Goal: Task Accomplishment & Management: Use online tool/utility

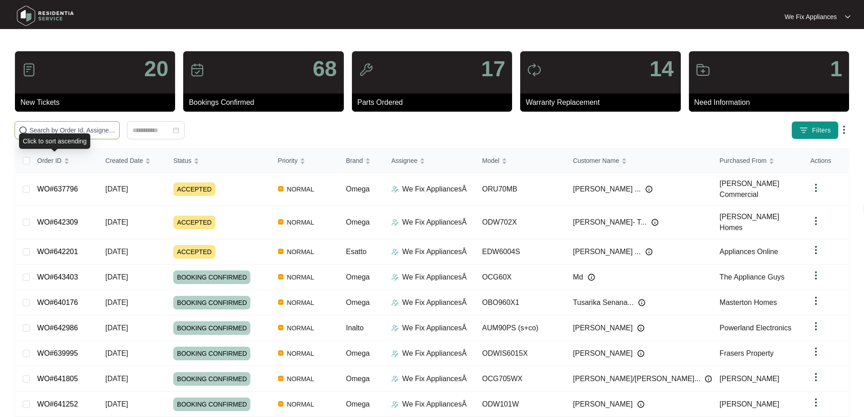
click at [70, 129] on input "text" at bounding box center [72, 130] width 86 height 10
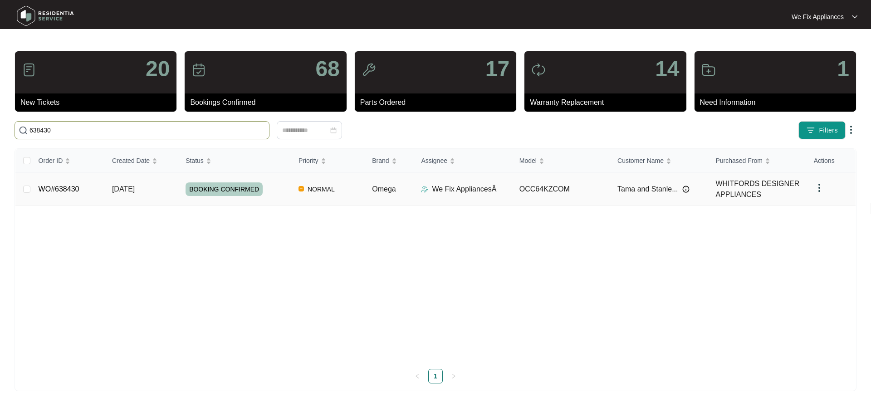
type input "638430"
click at [240, 190] on span "BOOKING CONFIRMED" at bounding box center [224, 189] width 77 height 14
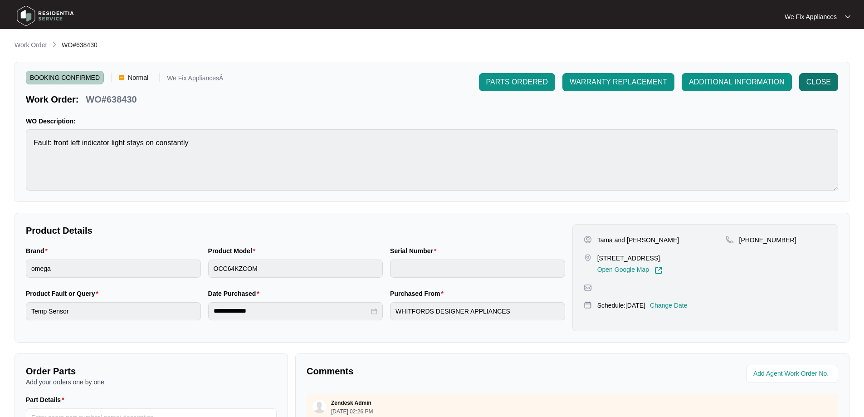
click at [814, 86] on span "CLOSE" at bounding box center [819, 82] width 24 height 11
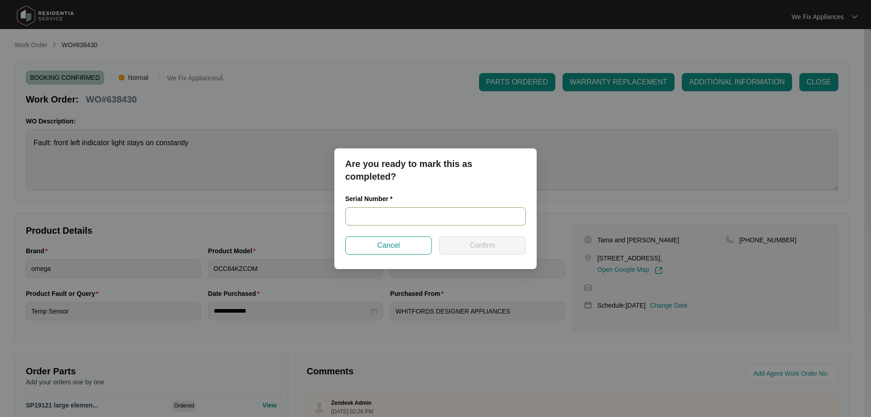
click at [405, 214] on input "text" at bounding box center [435, 216] width 181 height 18
paste input "02756409030088430218"
type input "02756409030088430218"
click at [485, 244] on span "Confirm" at bounding box center [481, 245] width 25 height 11
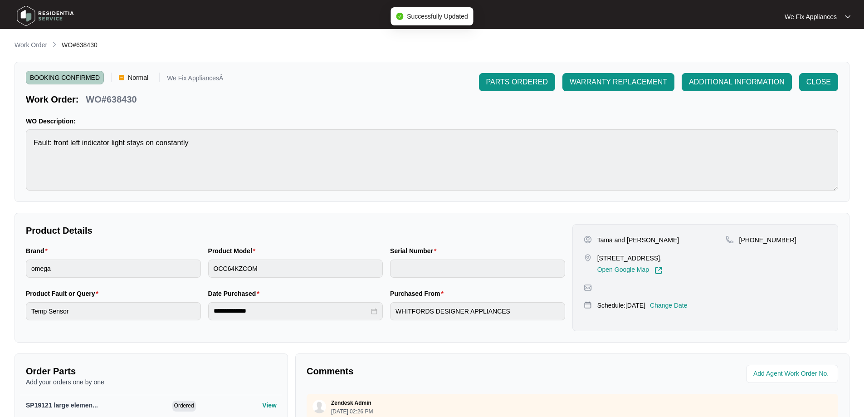
type input "02756409030088430218"
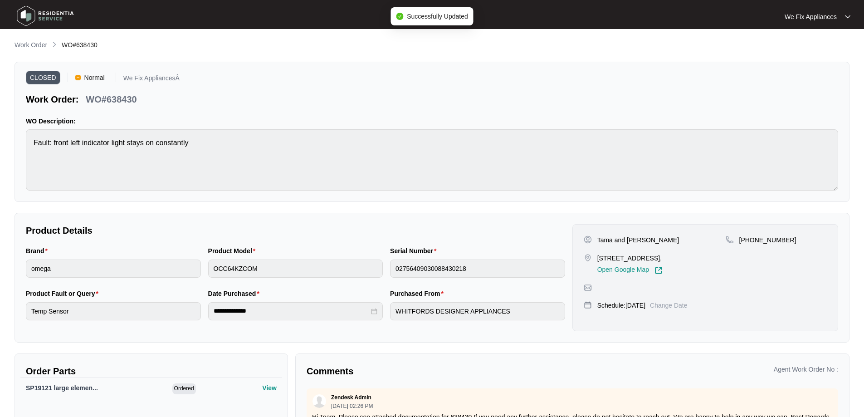
click at [33, 18] on img at bounding box center [46, 15] width 64 height 27
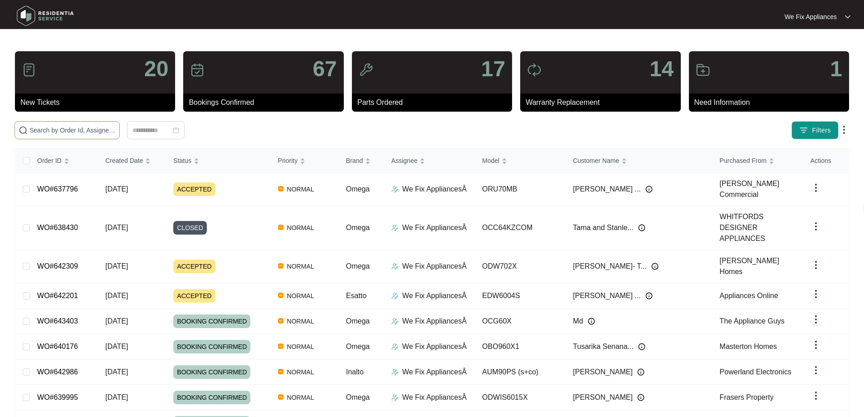
click at [68, 129] on input "text" at bounding box center [72, 130] width 86 height 10
paste input "641886"
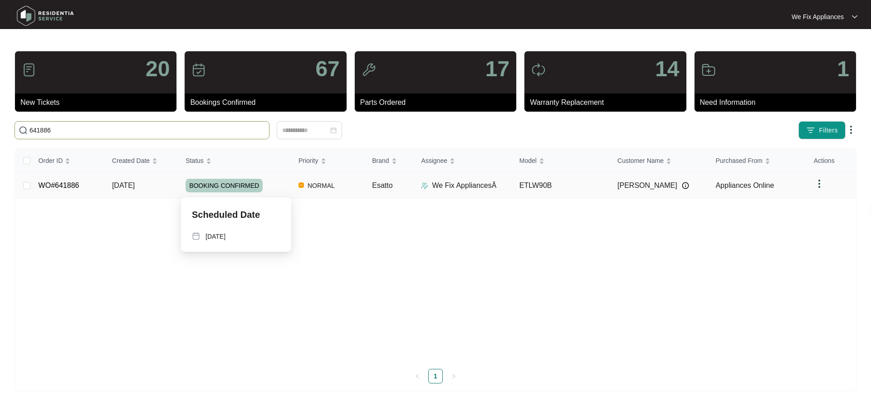
type input "641886"
click at [216, 186] on span "BOOKING CONFIRMED" at bounding box center [224, 186] width 77 height 14
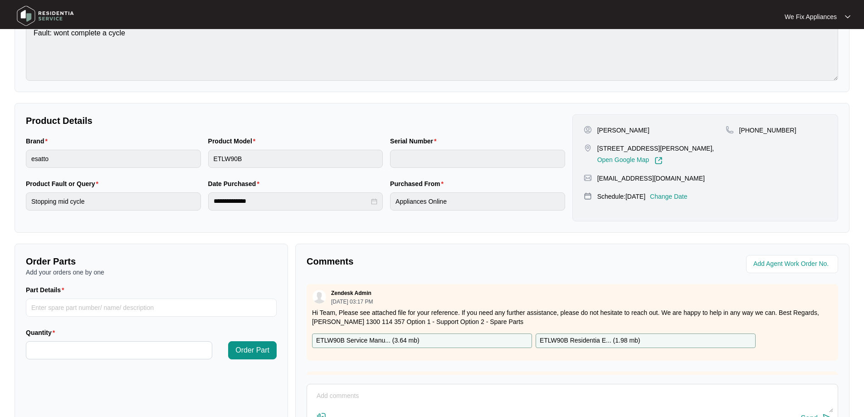
scroll to position [185, 0]
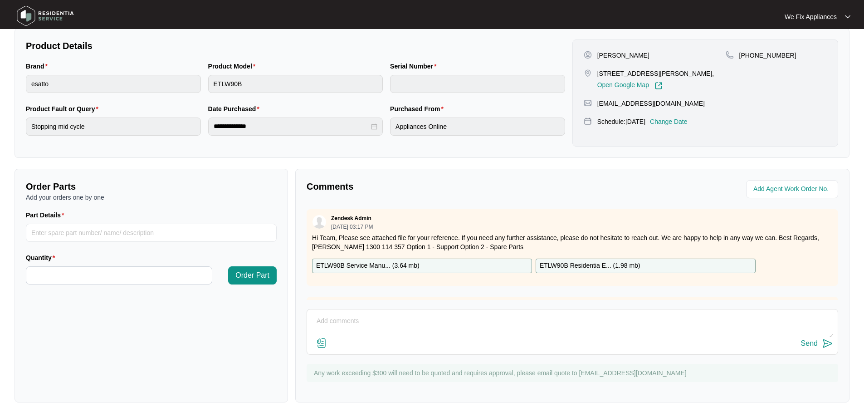
click at [369, 318] on textarea at bounding box center [573, 326] width 522 height 24
type textarea "Hi Team this will require a new bowl, therefore i will be closing off the job."
click at [814, 347] on div "Send" at bounding box center [809, 343] width 17 height 8
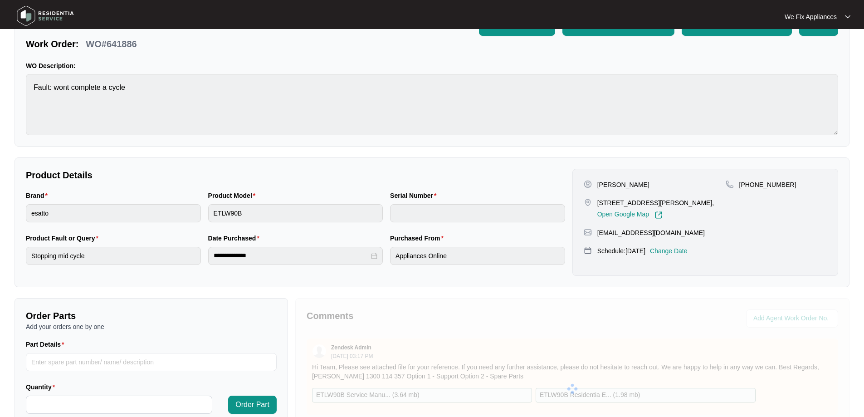
scroll to position [0, 0]
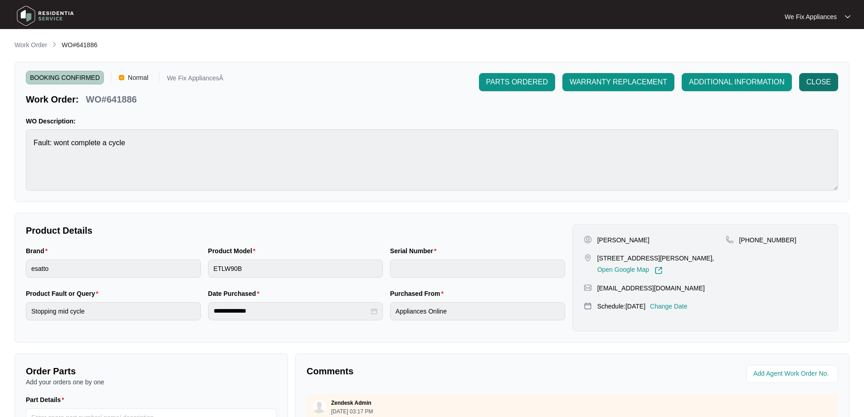
drag, startPoint x: 820, startPoint y: 69, endPoint x: 814, endPoint y: 79, distance: 11.6
click at [819, 73] on div "BOOKING CONFIRMED Normal We Fix AppliancesÂ Work Order: WO#641886 PARTS ORDERED…" at bounding box center [432, 132] width 835 height 140
click at [814, 79] on span "CLOSE" at bounding box center [819, 82] width 24 height 11
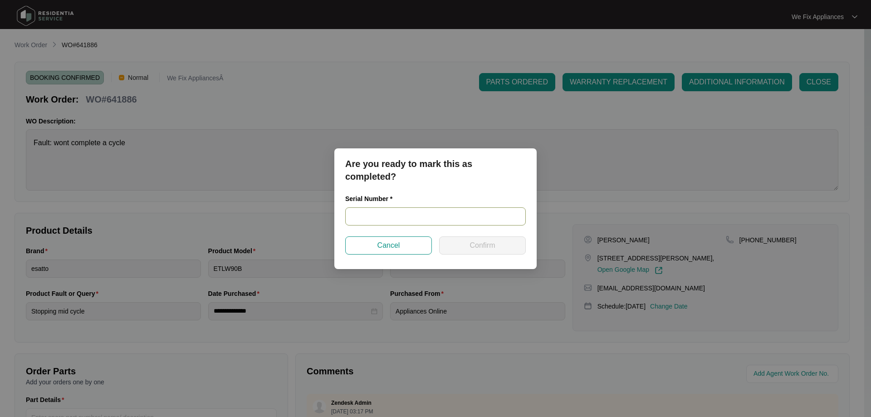
click at [393, 215] on input "text" at bounding box center [435, 216] width 181 height 18
paste input "540U4751601A3041D00875"
type input "540U4751601A3041D00875"
click at [466, 247] on button "Confirm" at bounding box center [482, 245] width 87 height 18
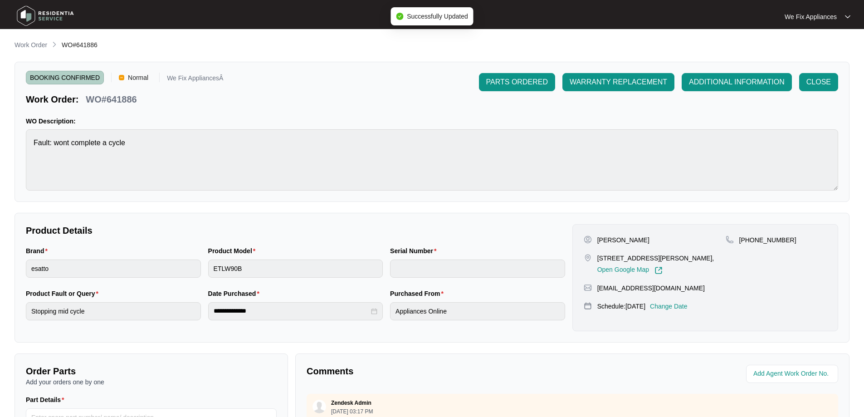
type input "540U4751601A3041D00875"
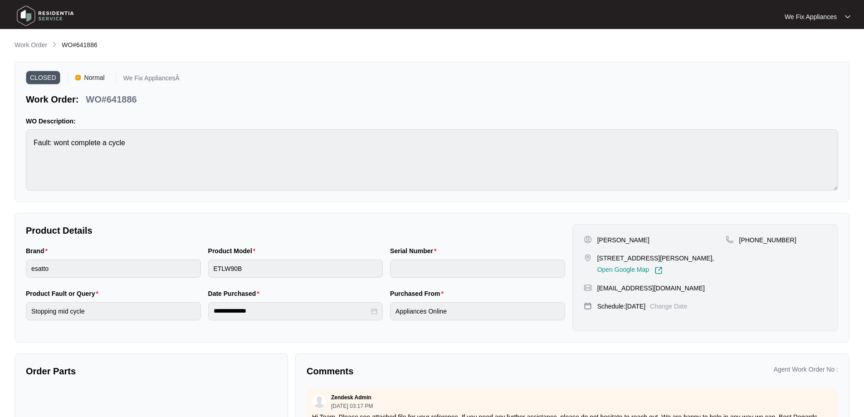
click at [42, 17] on img at bounding box center [46, 15] width 64 height 27
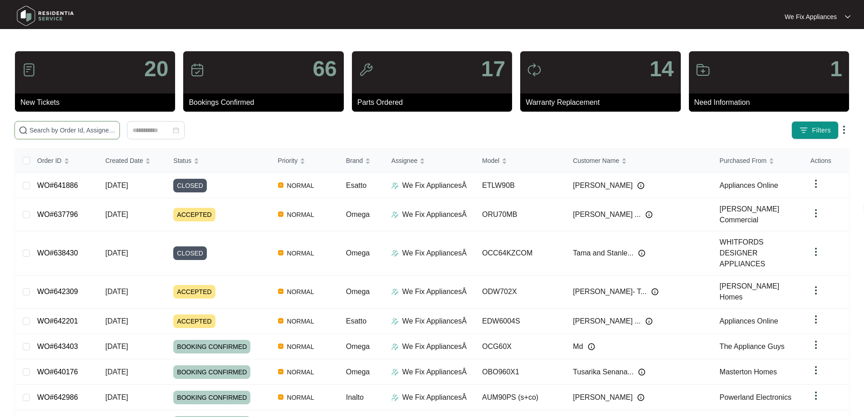
click at [44, 130] on input "text" at bounding box center [72, 130] width 86 height 10
paste input "641300"
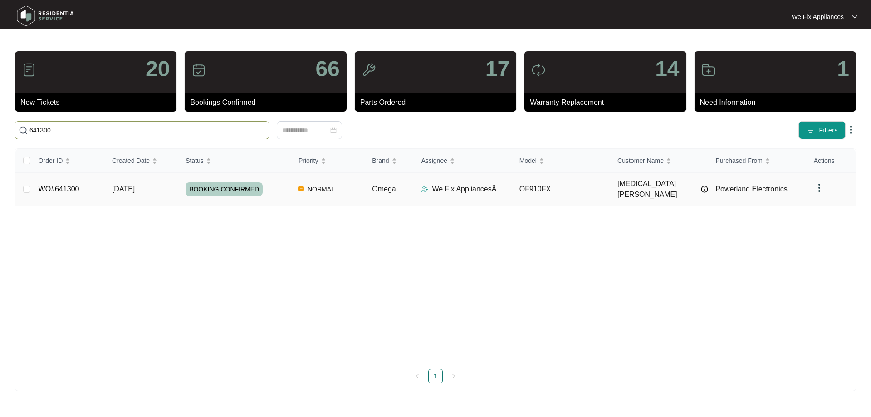
type input "641300"
click at [218, 187] on span "BOOKING CONFIRMED" at bounding box center [224, 189] width 77 height 14
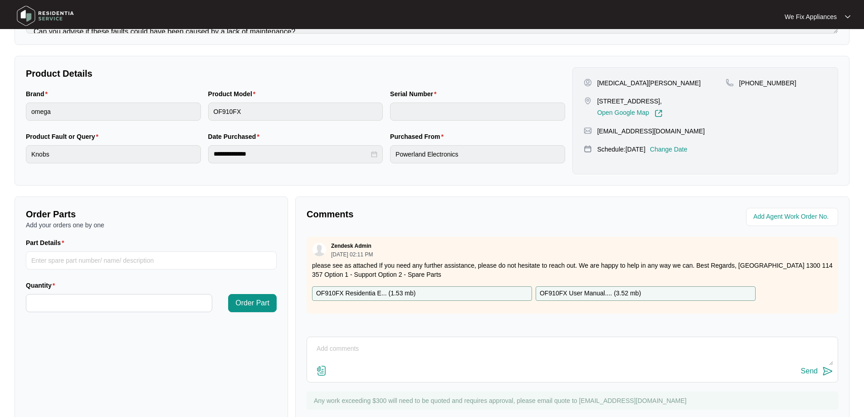
scroll to position [181, 0]
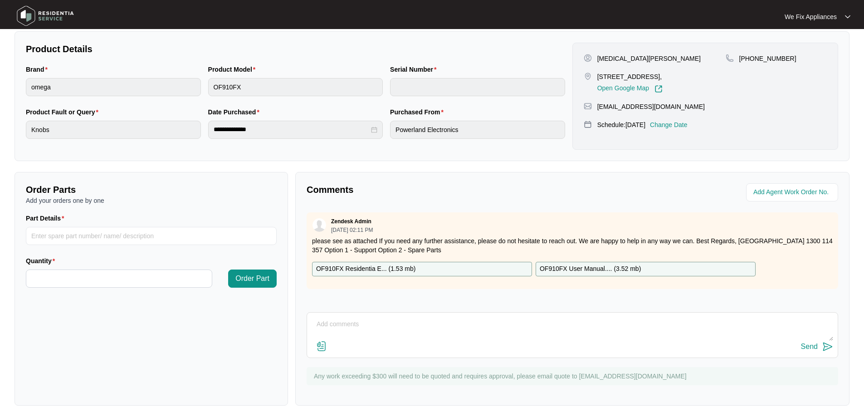
click at [370, 269] on p "OF910FX Residentia E... ( 1.53 mb )" at bounding box center [365, 269] width 99 height 10
click at [105, 234] on input "Part Details" at bounding box center [151, 236] width 251 height 18
paste input "SP12984"
type input "SP12984 hinges"
click at [137, 283] on input "Quantity" at bounding box center [119, 278] width 186 height 17
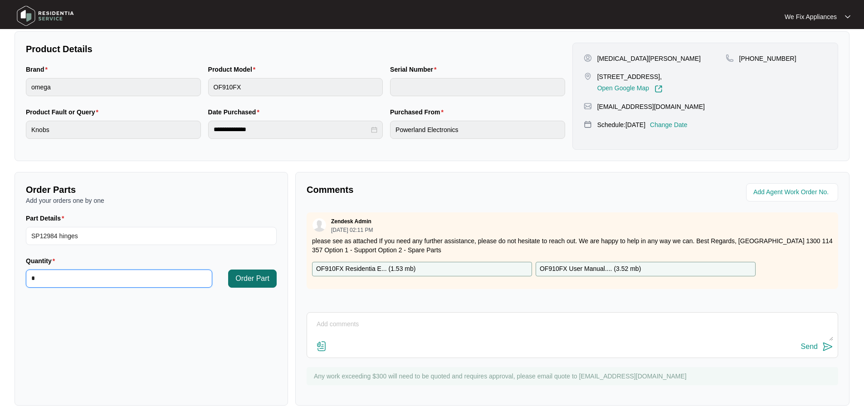
type input "*"
click at [251, 277] on span "Order Part" at bounding box center [252, 278] width 34 height 11
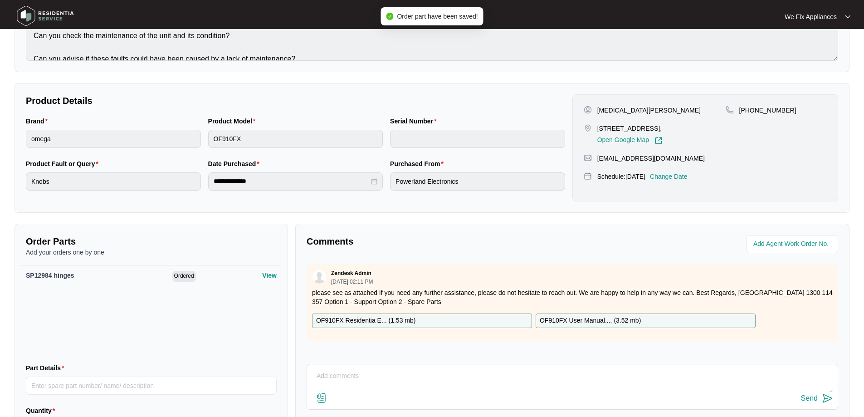
scroll to position [45, 0]
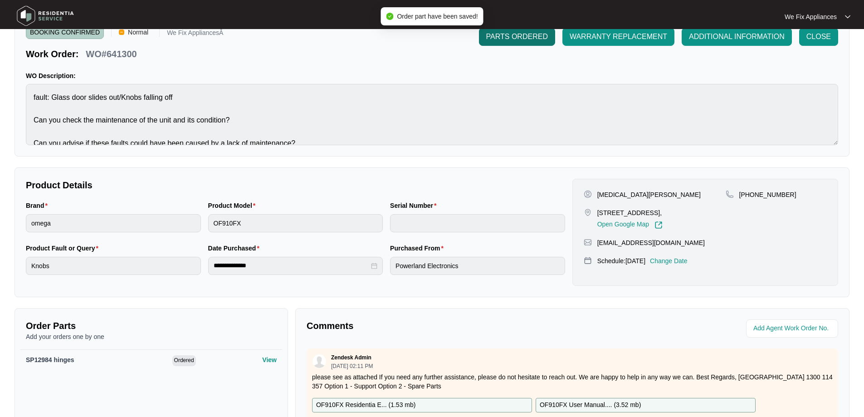
click at [517, 33] on span "PARTS ORDERED" at bounding box center [517, 36] width 62 height 11
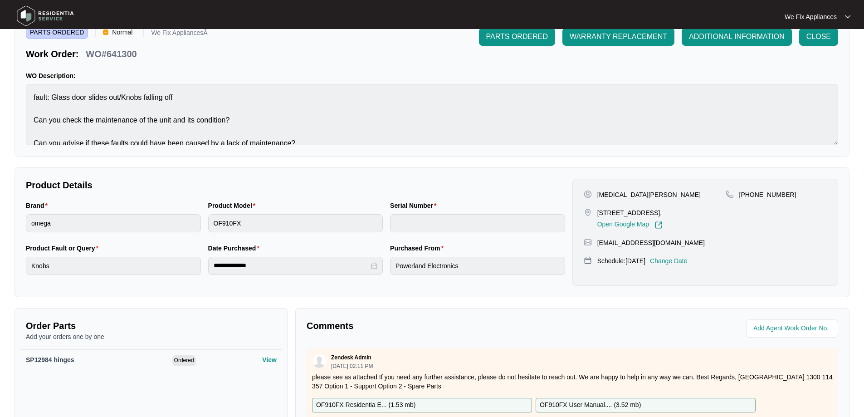
click at [23, 10] on img at bounding box center [46, 15] width 64 height 27
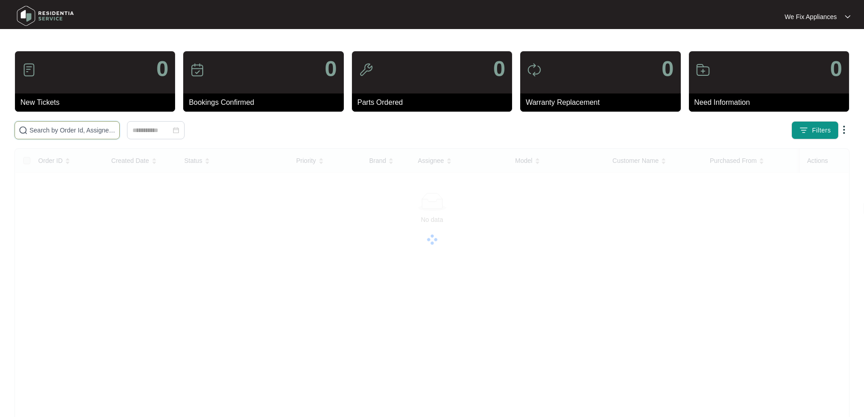
click at [61, 130] on input "text" at bounding box center [72, 130] width 86 height 10
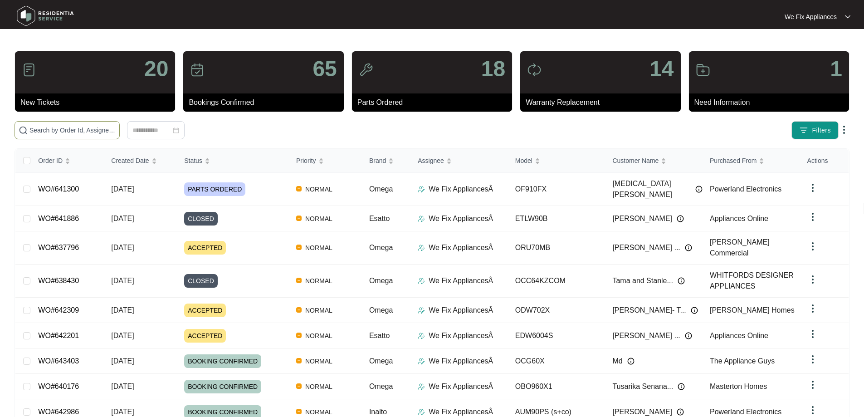
paste input "639729"
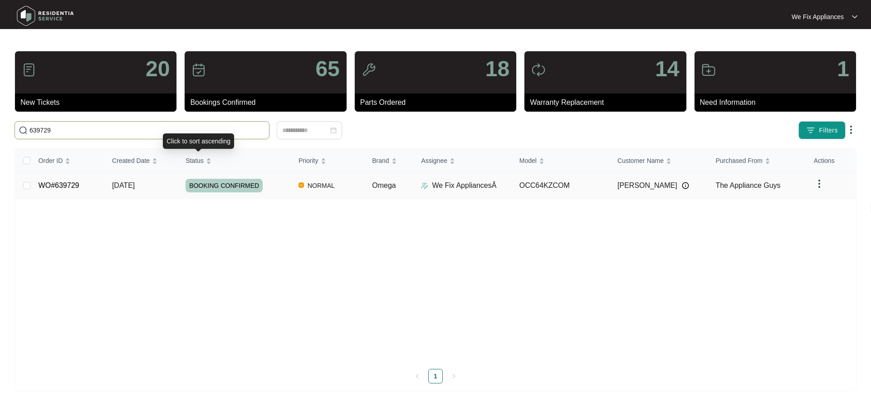
type input "639729"
click at [239, 188] on span "BOOKING CONFIRMED" at bounding box center [224, 186] width 77 height 14
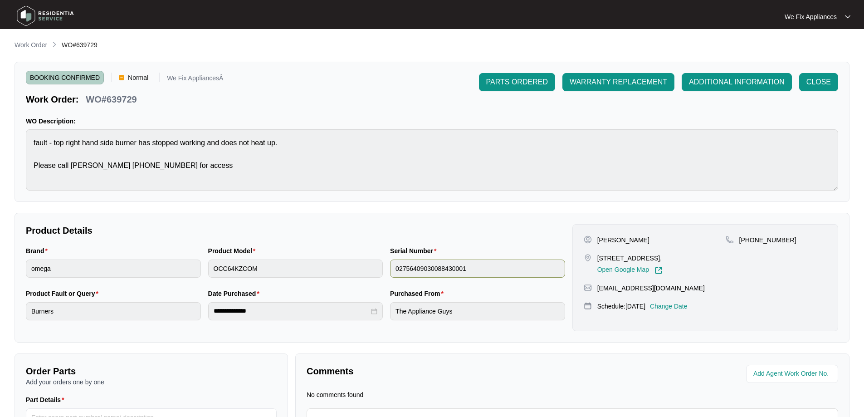
scroll to position [100, 0]
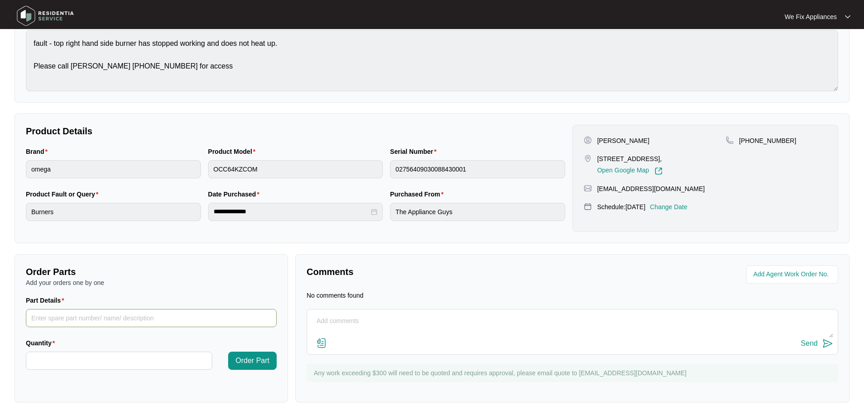
click at [97, 318] on input "Part Details" at bounding box center [151, 318] width 251 height 18
paste input "SP19121"
type input "SP19121 large element"
type input "*"
click at [258, 363] on span "Order Part" at bounding box center [252, 360] width 34 height 11
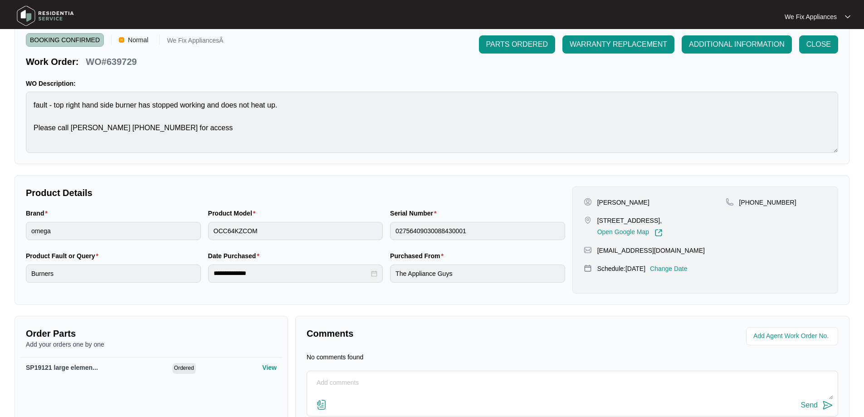
scroll to position [0, 0]
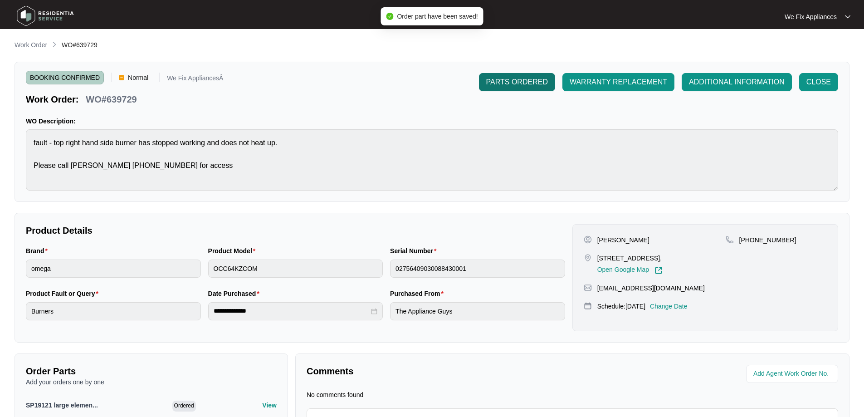
click at [522, 76] on button "PARTS ORDERED" at bounding box center [517, 82] width 76 height 18
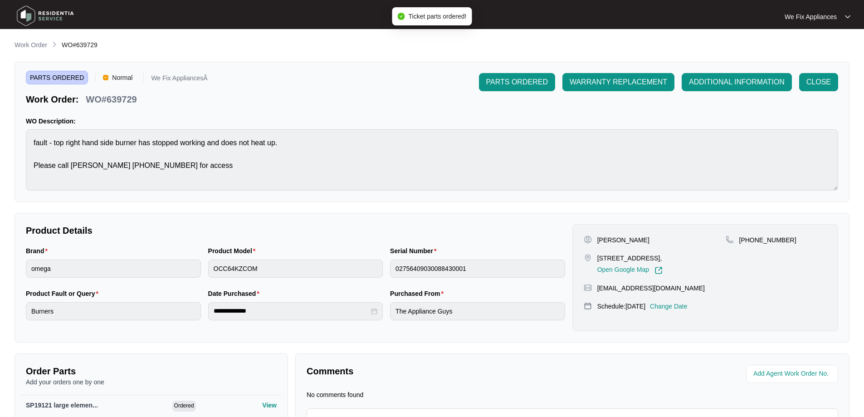
click at [383, 370] on p "Comments" at bounding box center [436, 371] width 259 height 13
click at [47, 15] on img at bounding box center [46, 15] width 64 height 27
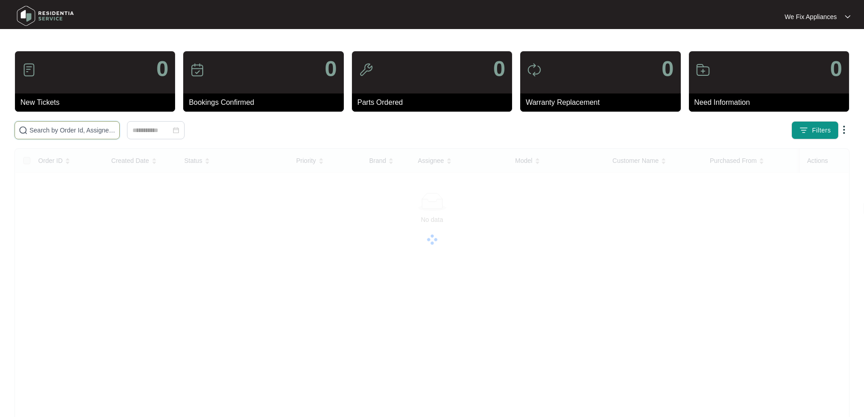
click at [55, 130] on input "text" at bounding box center [72, 130] width 86 height 10
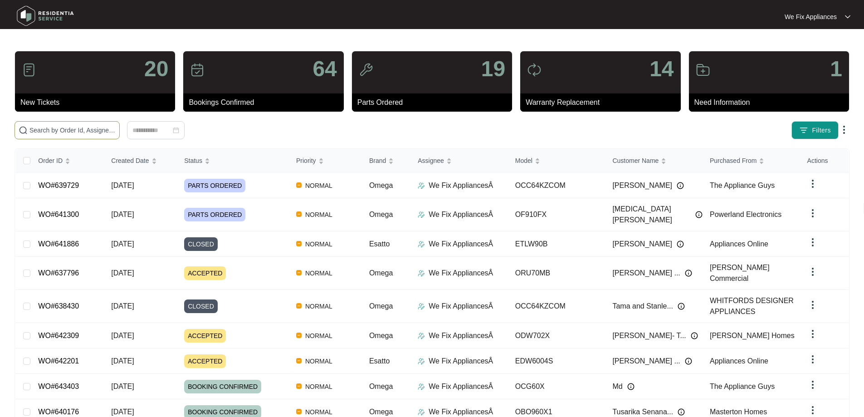
paste input "639189"
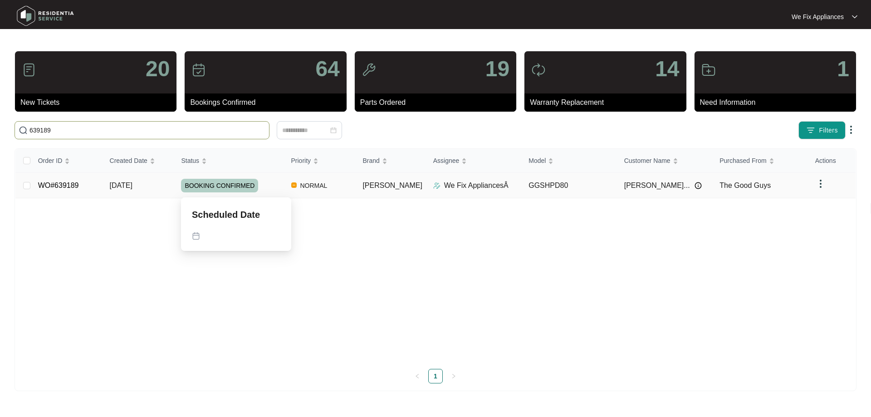
type input "639189"
click at [235, 182] on span "BOOKING CONFIRMED" at bounding box center [219, 186] width 77 height 14
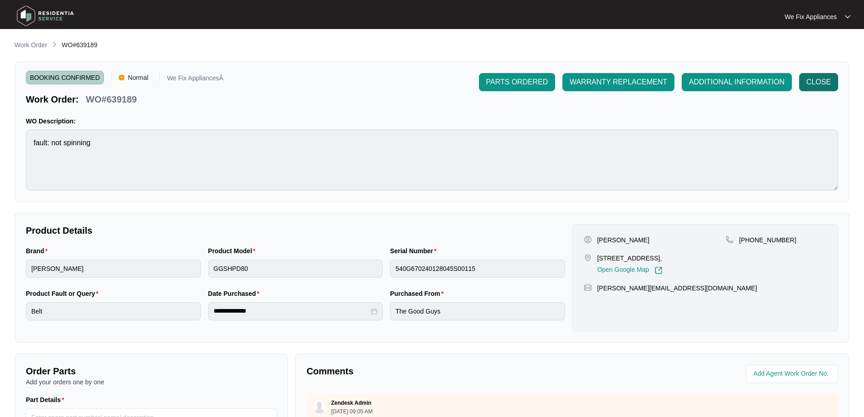
click at [814, 84] on span "CLOSE" at bounding box center [819, 82] width 24 height 11
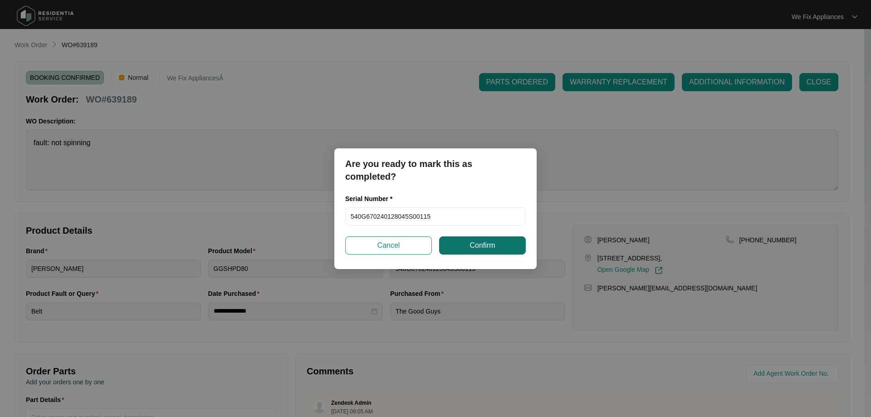
click at [503, 247] on button "Confirm" at bounding box center [482, 245] width 87 height 18
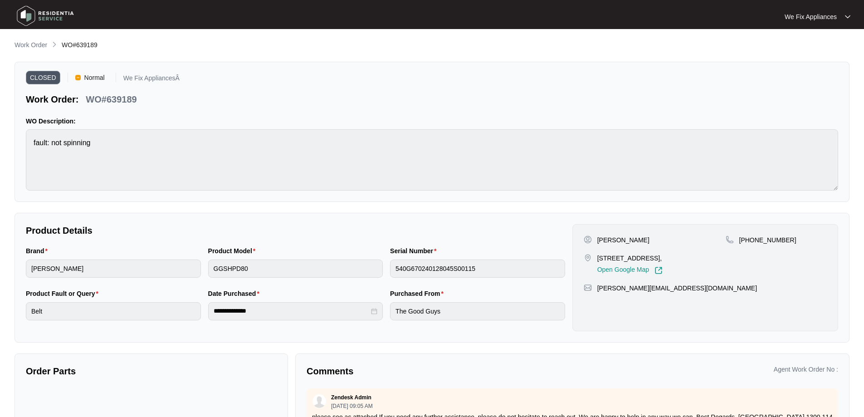
click at [39, 17] on img at bounding box center [46, 15] width 64 height 27
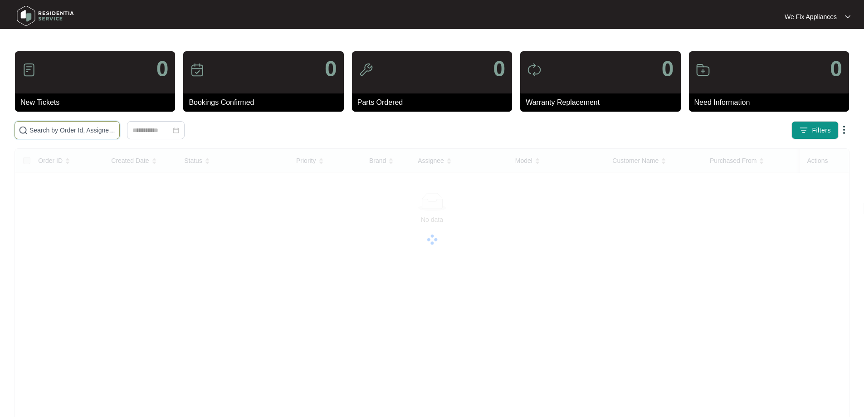
click at [67, 125] on input "text" at bounding box center [72, 130] width 86 height 10
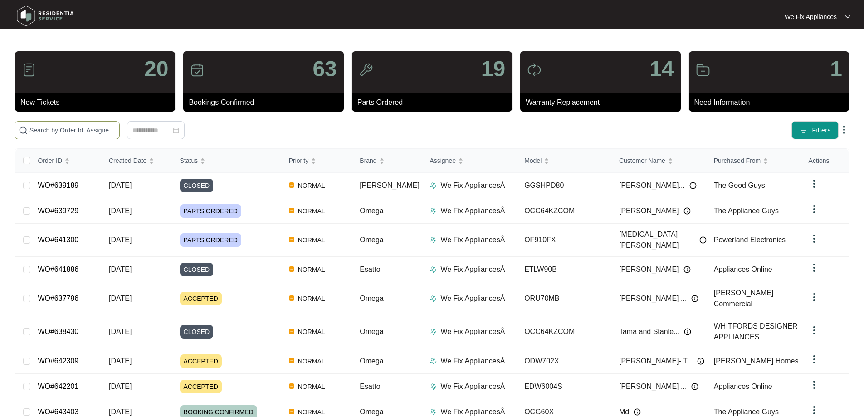
paste input "642829"
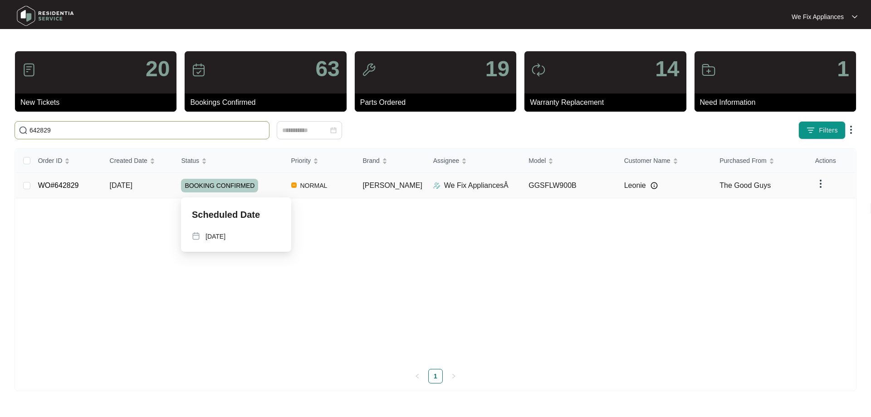
type input "642829"
click at [217, 190] on span "BOOKING CONFIRMED" at bounding box center [219, 186] width 77 height 14
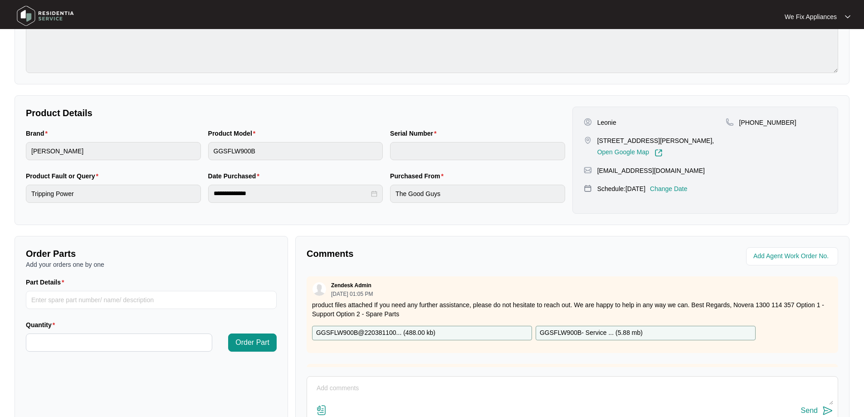
scroll to position [181, 0]
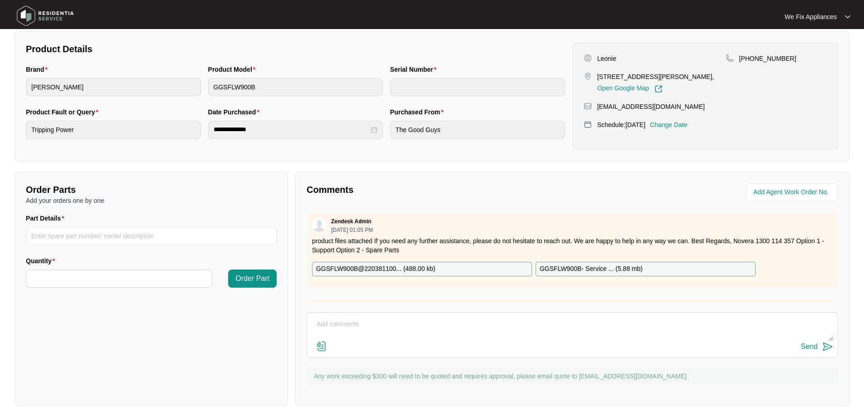
click at [381, 268] on p "GGSFLW900B@220381100... ( 488.00 kb )" at bounding box center [375, 269] width 119 height 10
click at [95, 233] on input "Part Details" at bounding box center [151, 236] width 251 height 18
paste input "17438100000434"
type input "17438100000434 heating element"
click at [102, 282] on input "Quantity" at bounding box center [119, 278] width 186 height 17
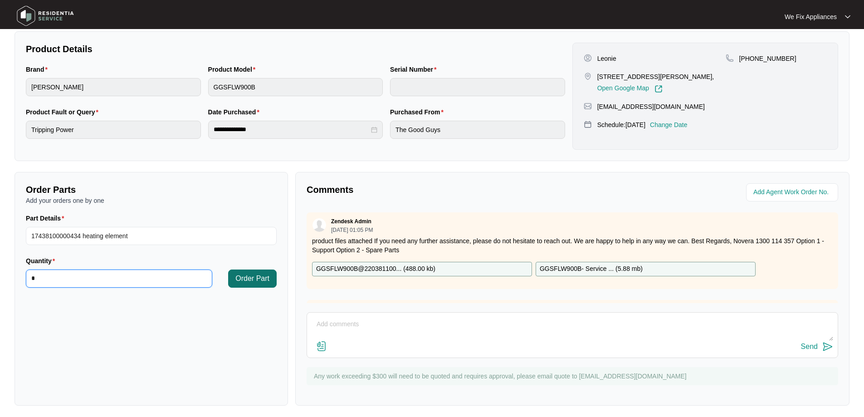
type input "*"
click at [253, 282] on span "Order Part" at bounding box center [252, 278] width 34 height 11
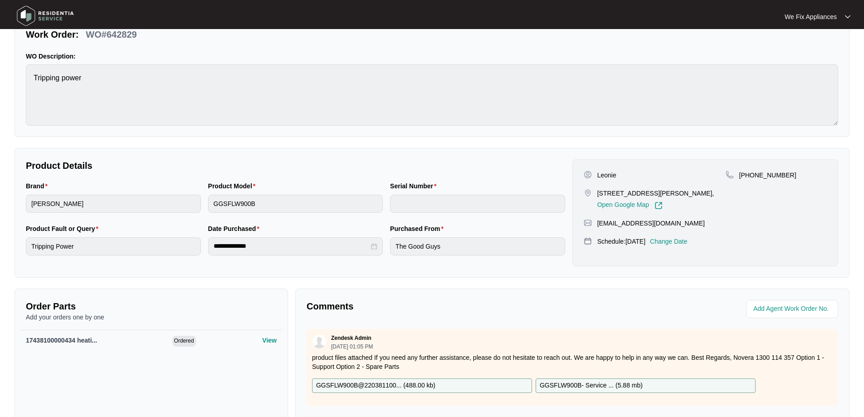
scroll to position [0, 0]
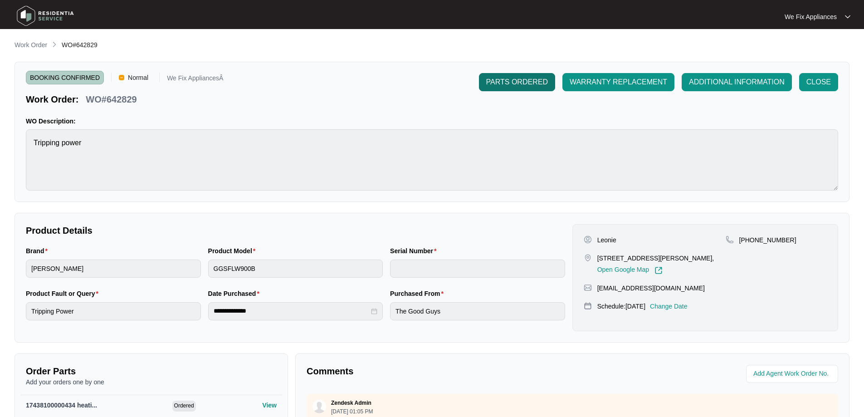
click at [518, 87] on span "PARTS ORDERED" at bounding box center [517, 82] width 62 height 11
